Goal: Navigation & Orientation: Find specific page/section

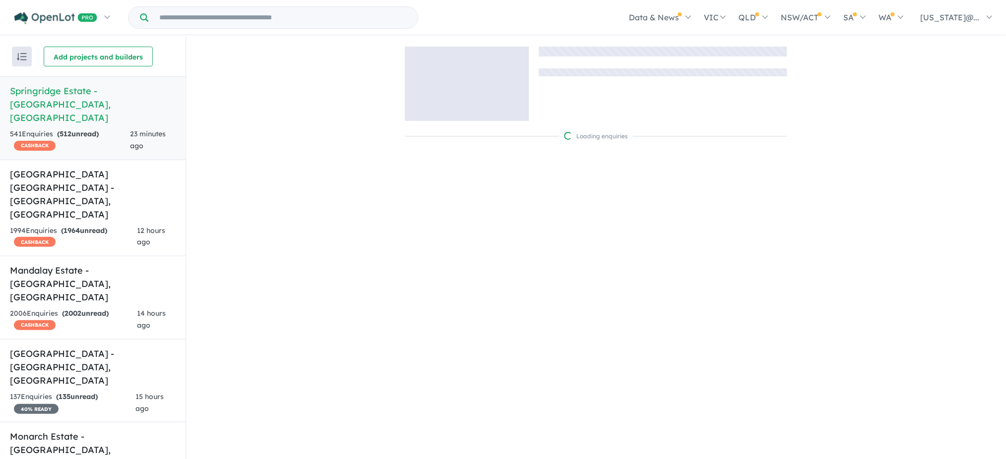
scroll to position [1262, 0]
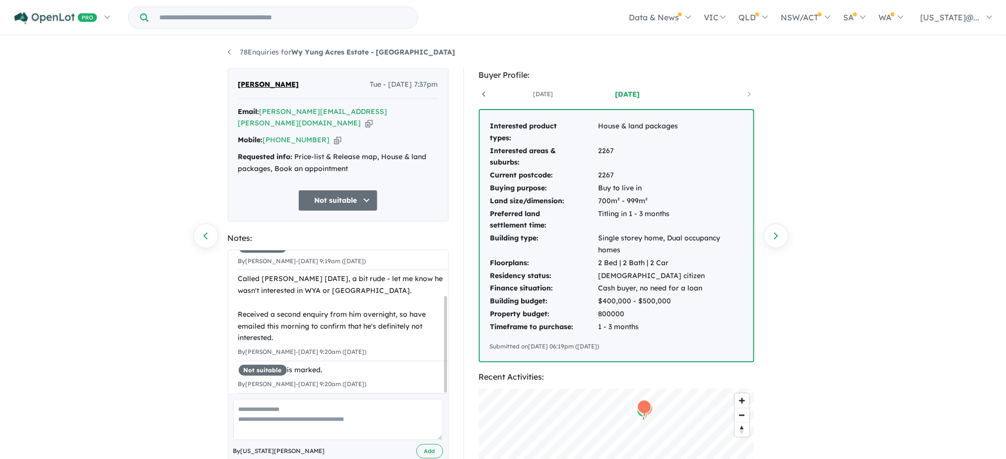
scroll to position [41, 0]
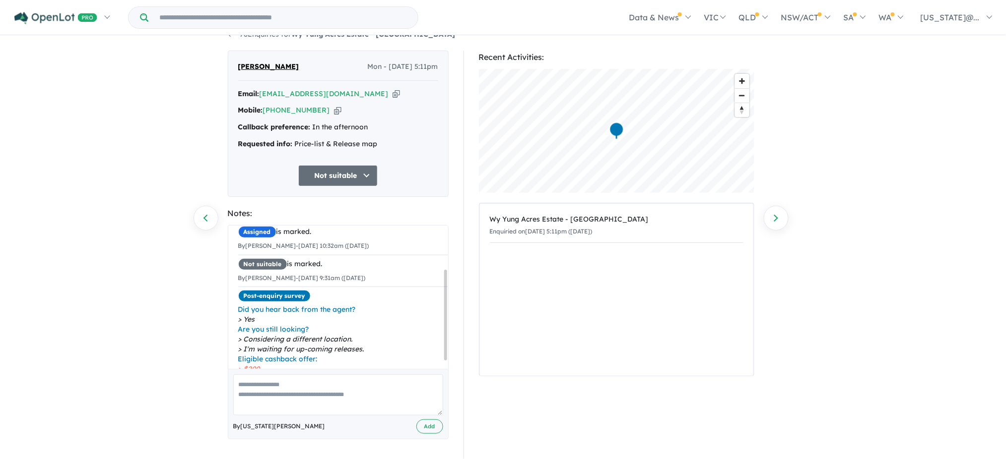
scroll to position [80, 0]
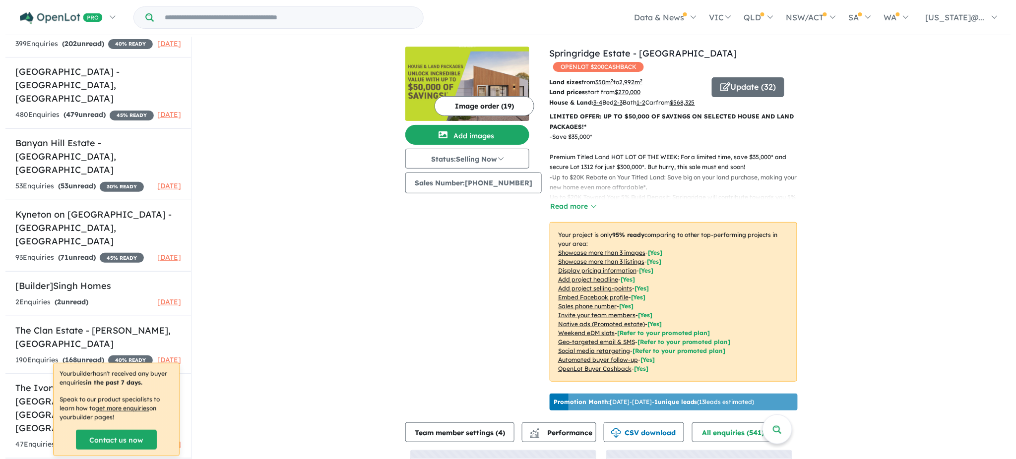
scroll to position [1, 0]
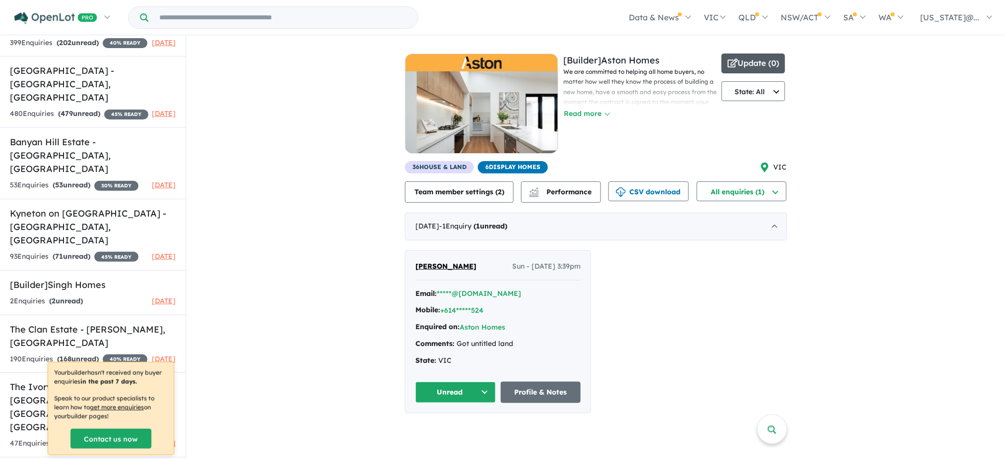
click at [749, 60] on button "Update ( 0 )" at bounding box center [752, 64] width 63 height 20
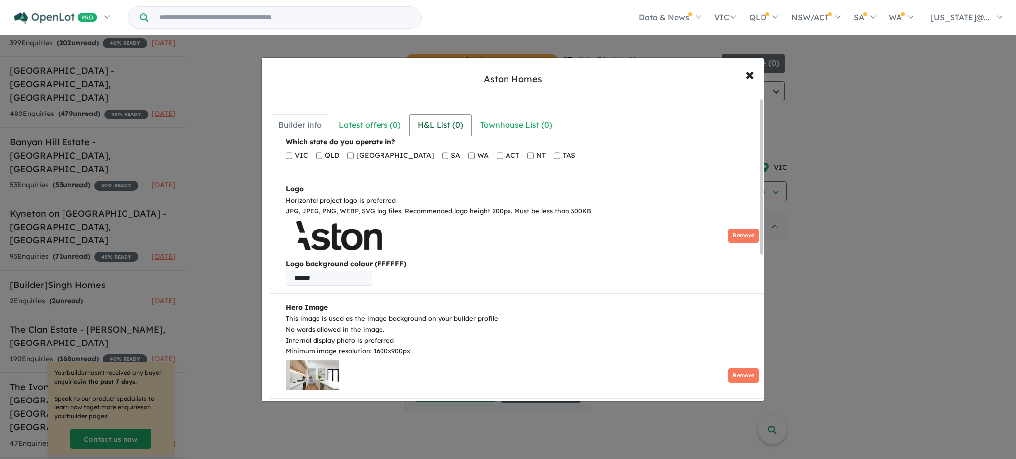
click at [445, 125] on div "H&L List ( 0 )" at bounding box center [441, 125] width 46 height 13
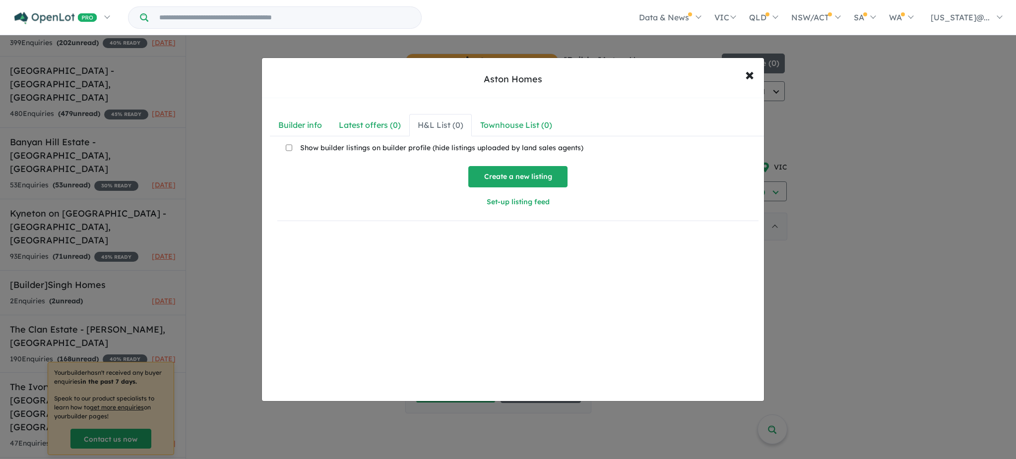
click at [510, 177] on button "Create a new listing" at bounding box center [517, 176] width 99 height 21
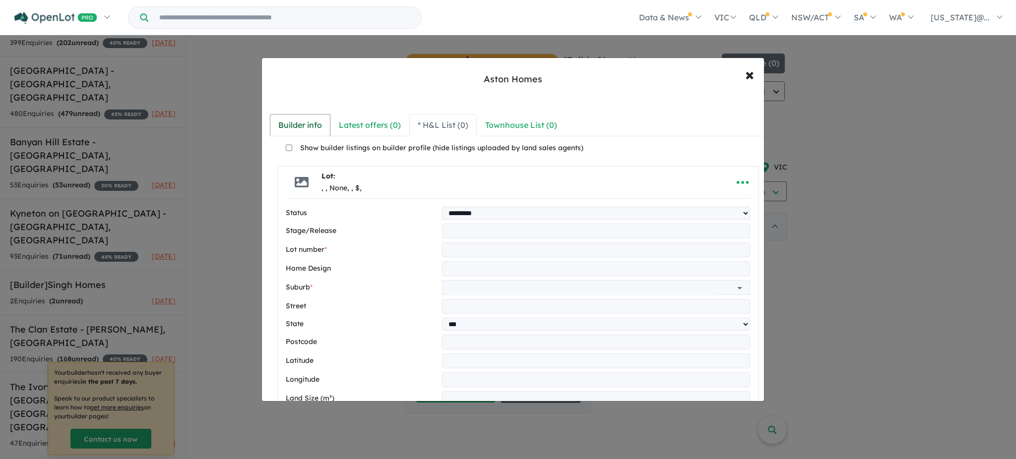
click at [290, 120] on div "Builder info" at bounding box center [300, 125] width 44 height 13
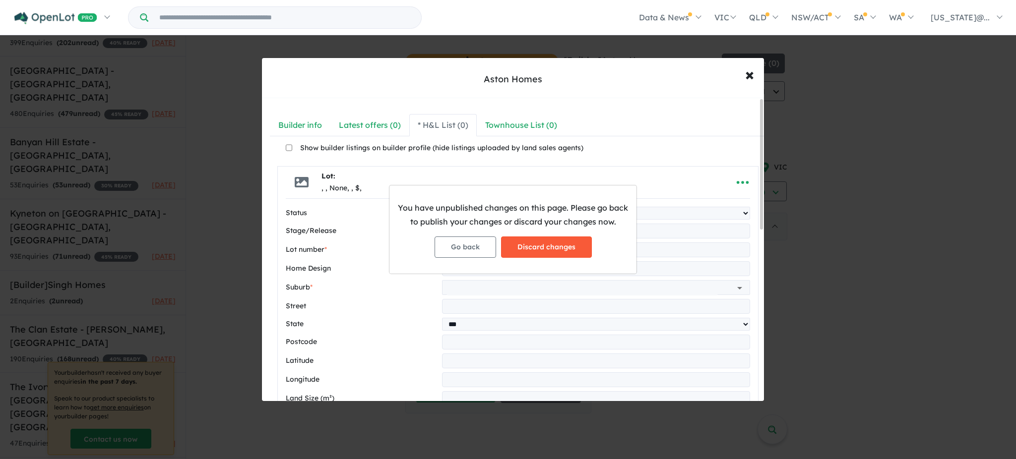
click at [520, 247] on button "Discard changes" at bounding box center [546, 247] width 91 height 21
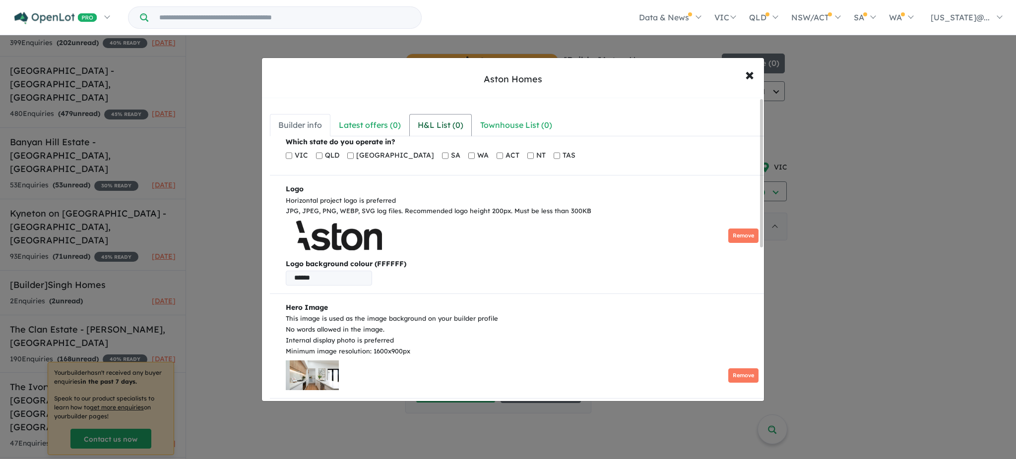
click at [450, 127] on div "H&L List ( 0 )" at bounding box center [441, 125] width 46 height 13
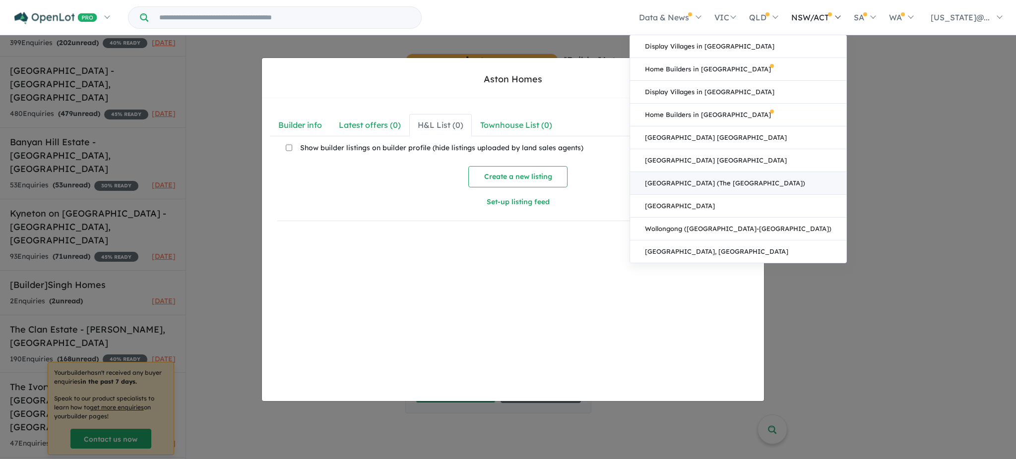
click at [822, 189] on link "[GEOGRAPHIC_DATA] (The [GEOGRAPHIC_DATA])" at bounding box center [738, 183] width 216 height 23
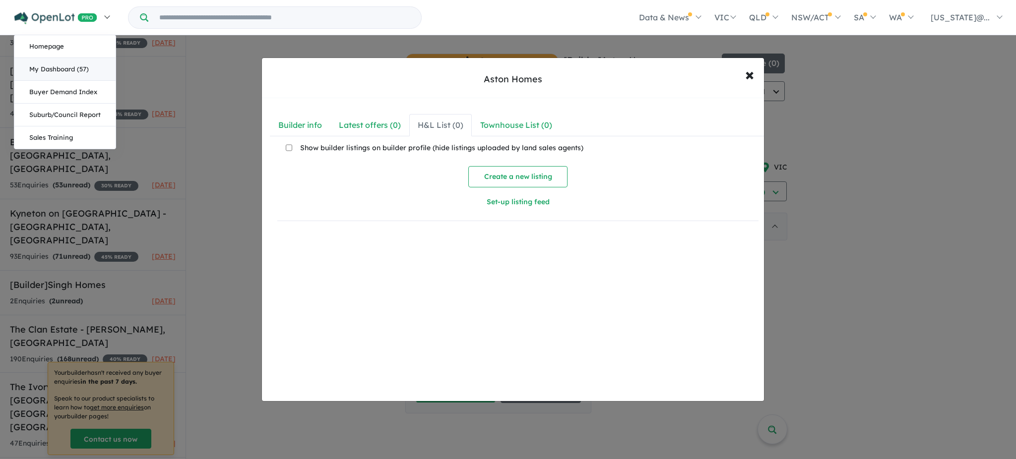
click at [68, 69] on link "My Dashboard (57)" at bounding box center [64, 69] width 101 height 23
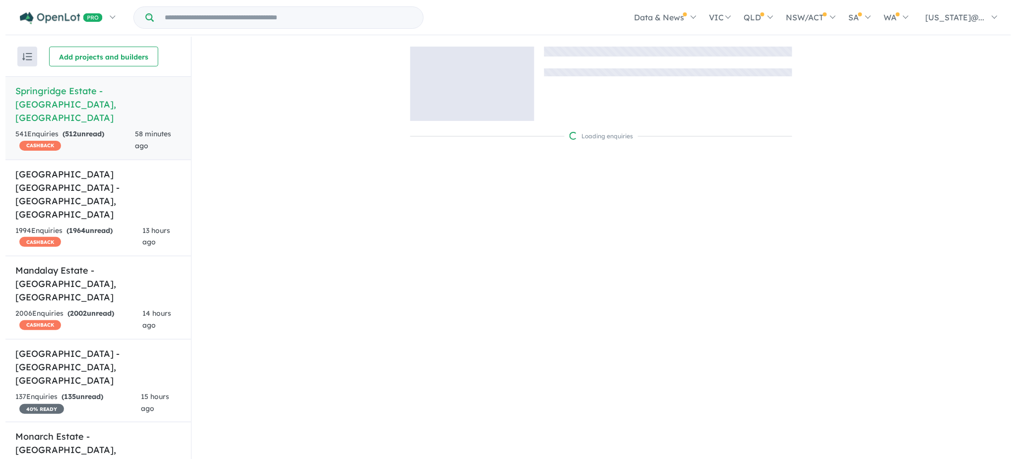
scroll to position [2896, 0]
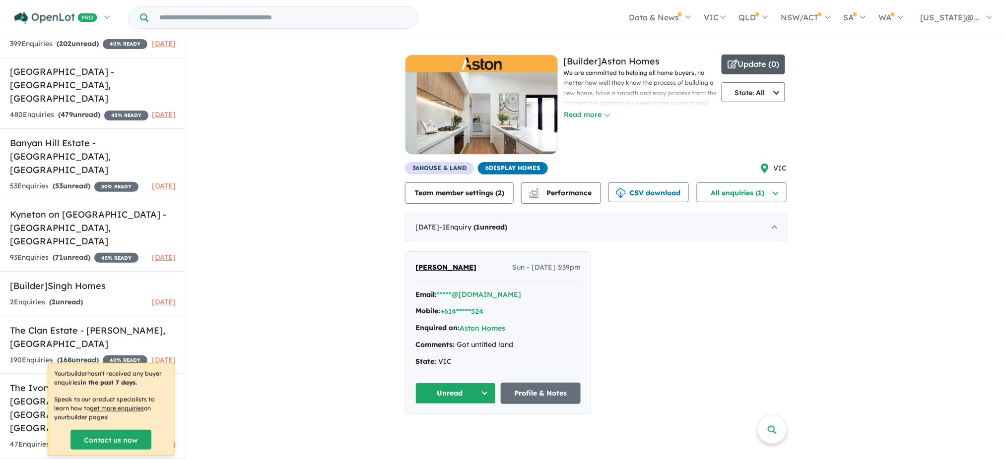
click at [753, 63] on button "Update ( 0 )" at bounding box center [752, 65] width 63 height 20
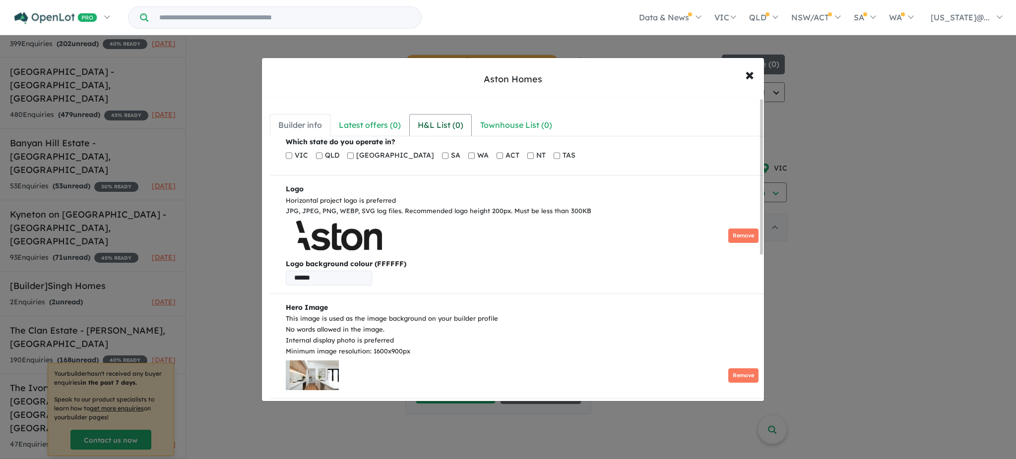
click at [431, 123] on div "H&L List ( 0 )" at bounding box center [441, 125] width 46 height 13
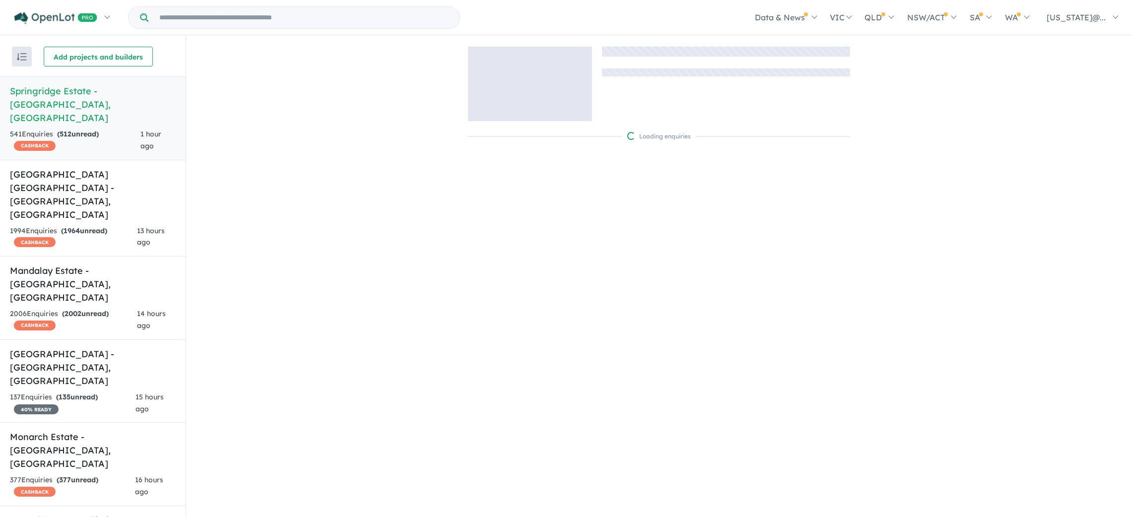
scroll to position [2844, 0]
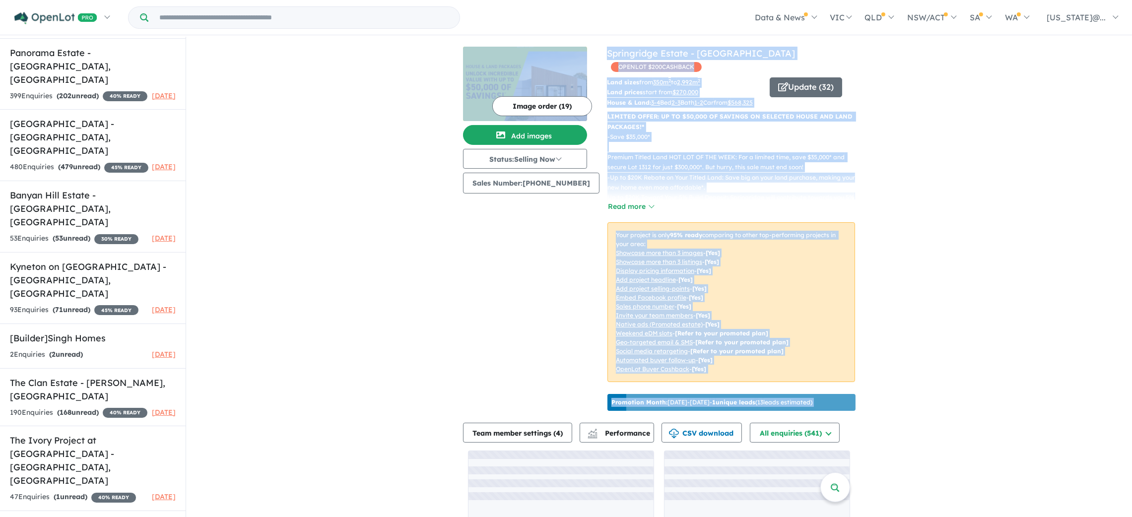
drag, startPoint x: 123, startPoint y: 396, endPoint x: 274, endPoint y: 394, distance: 151.8
click at [274, 394] on div "Recent enquiries first Most unread enquiries first Most enquiries first By name…" at bounding box center [566, 277] width 1132 height 481
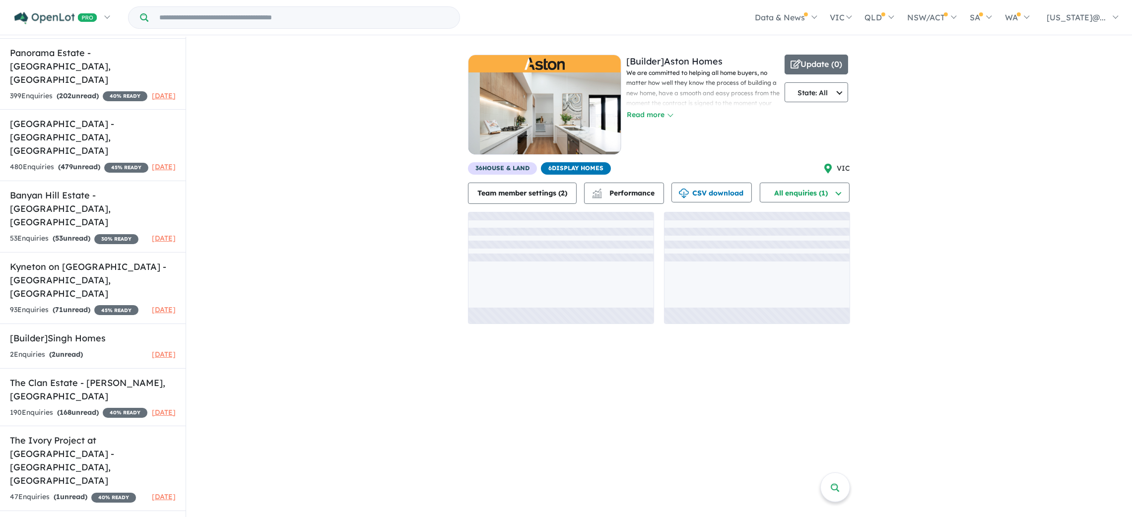
click at [931, 202] on div "View 9 builders in your account 1 Enquir y ( 1 unread) [DATE] [Builder] Aston H…" at bounding box center [659, 185] width 946 height 297
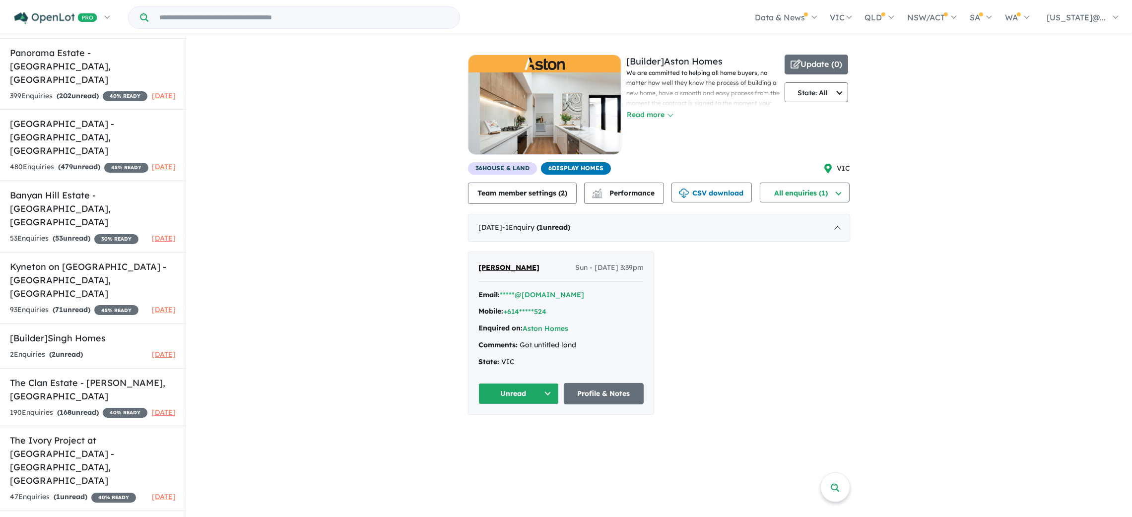
click at [260, 28] on div at bounding box center [294, 17] width 332 height 22
click at [253, 20] on input "Try estate name, suburb, builder or developer" at bounding box center [303, 17] width 307 height 21
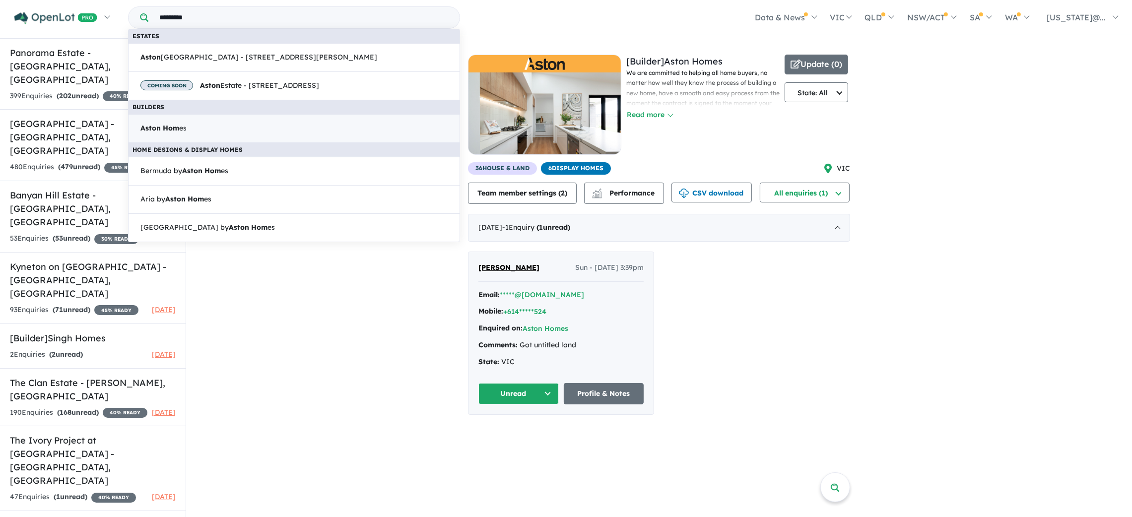
type input "*********"
click at [259, 133] on link "Aston Hom es" at bounding box center [294, 128] width 332 height 29
